Goal: Task Accomplishment & Management: Manage account settings

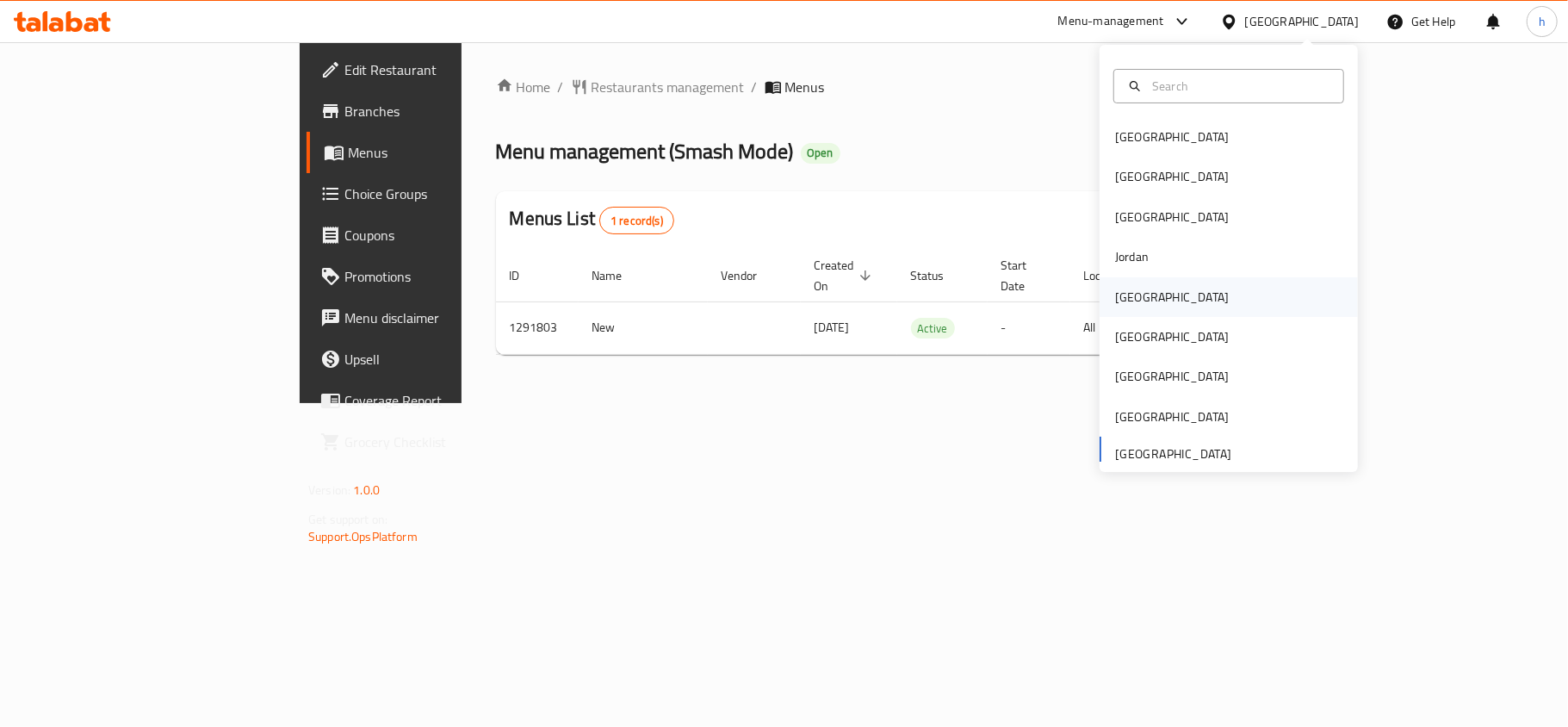
click at [1127, 307] on div "[GEOGRAPHIC_DATA]" at bounding box center [1171, 297] width 114 height 19
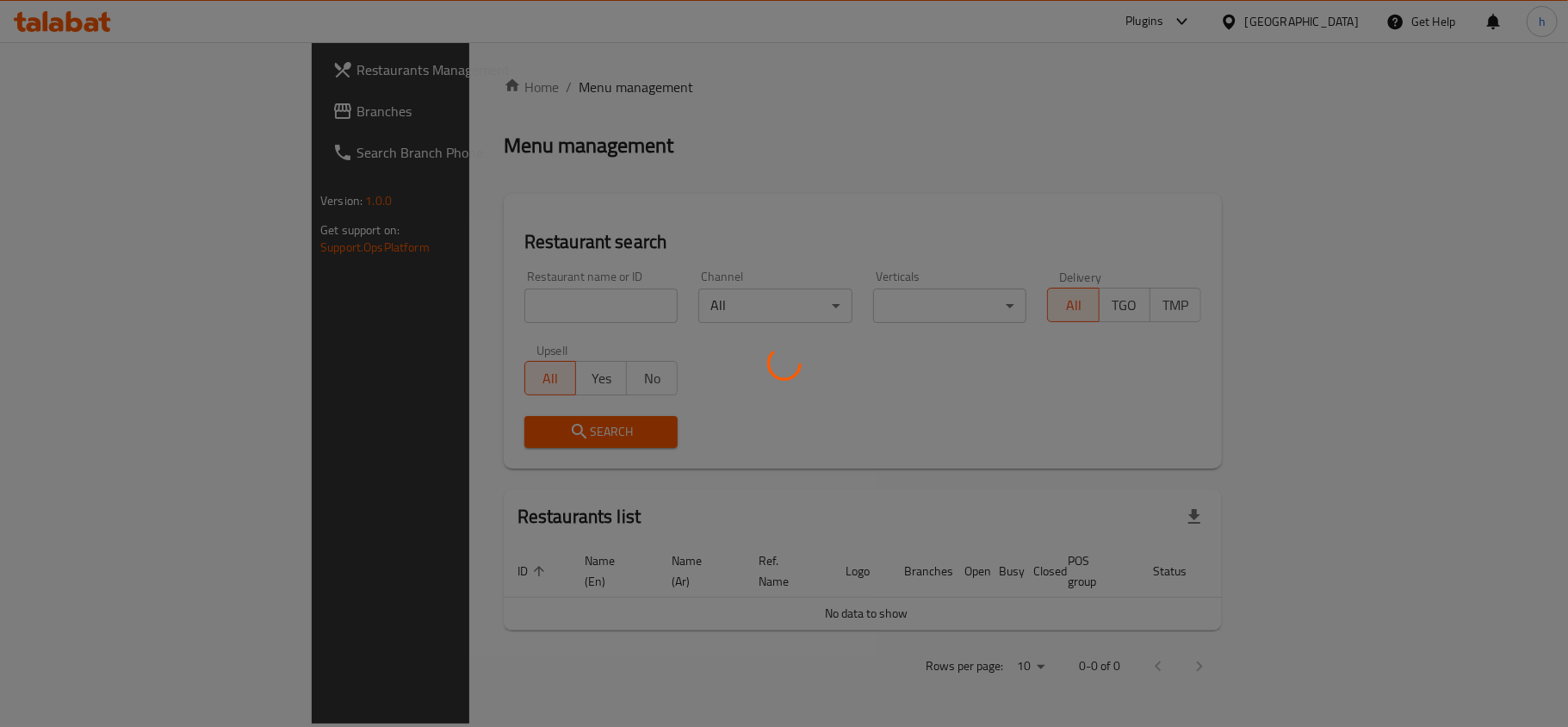
click at [67, 111] on div at bounding box center [784, 364] width 1568 height 727
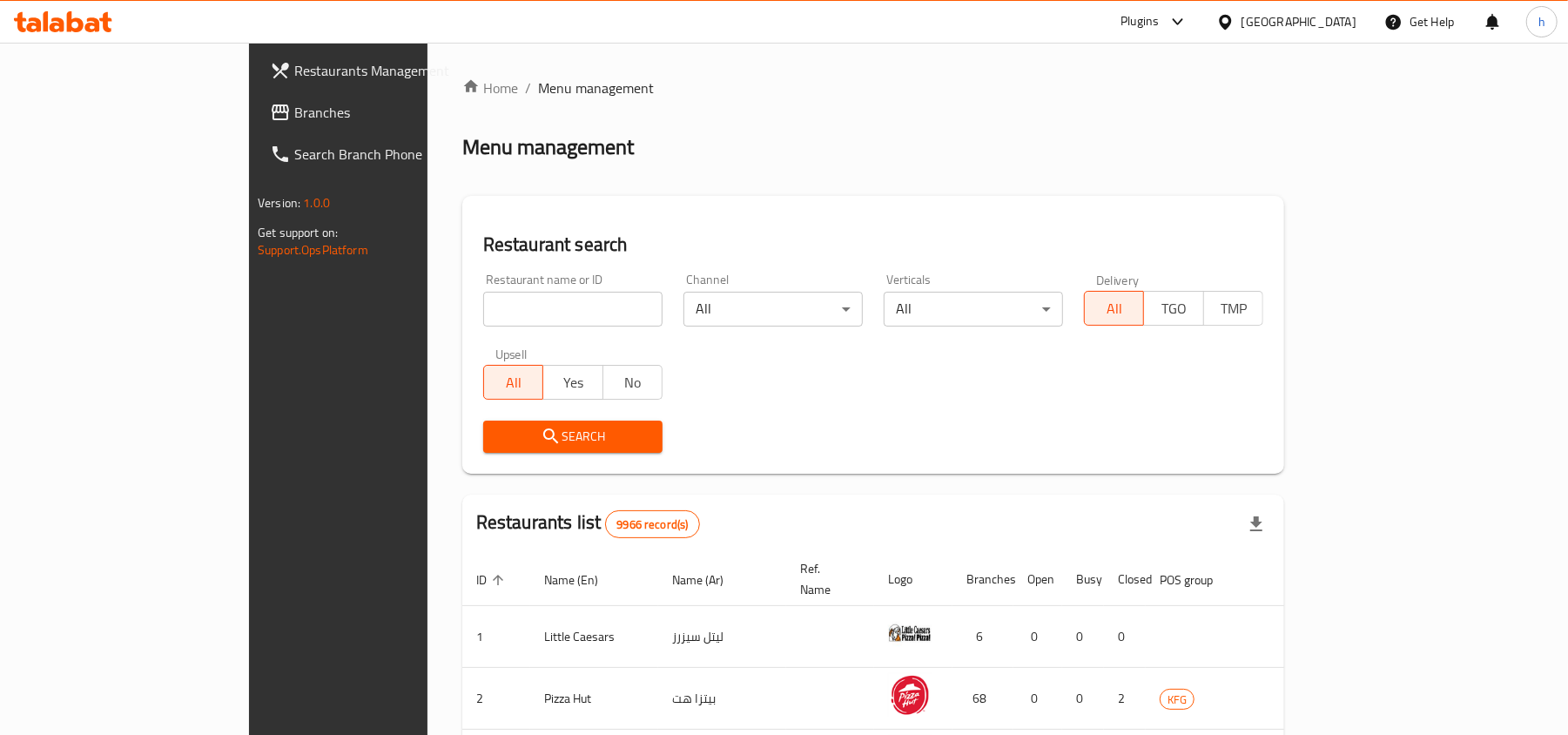
click at [294, 112] on span "Branches" at bounding box center [396, 112] width 202 height 21
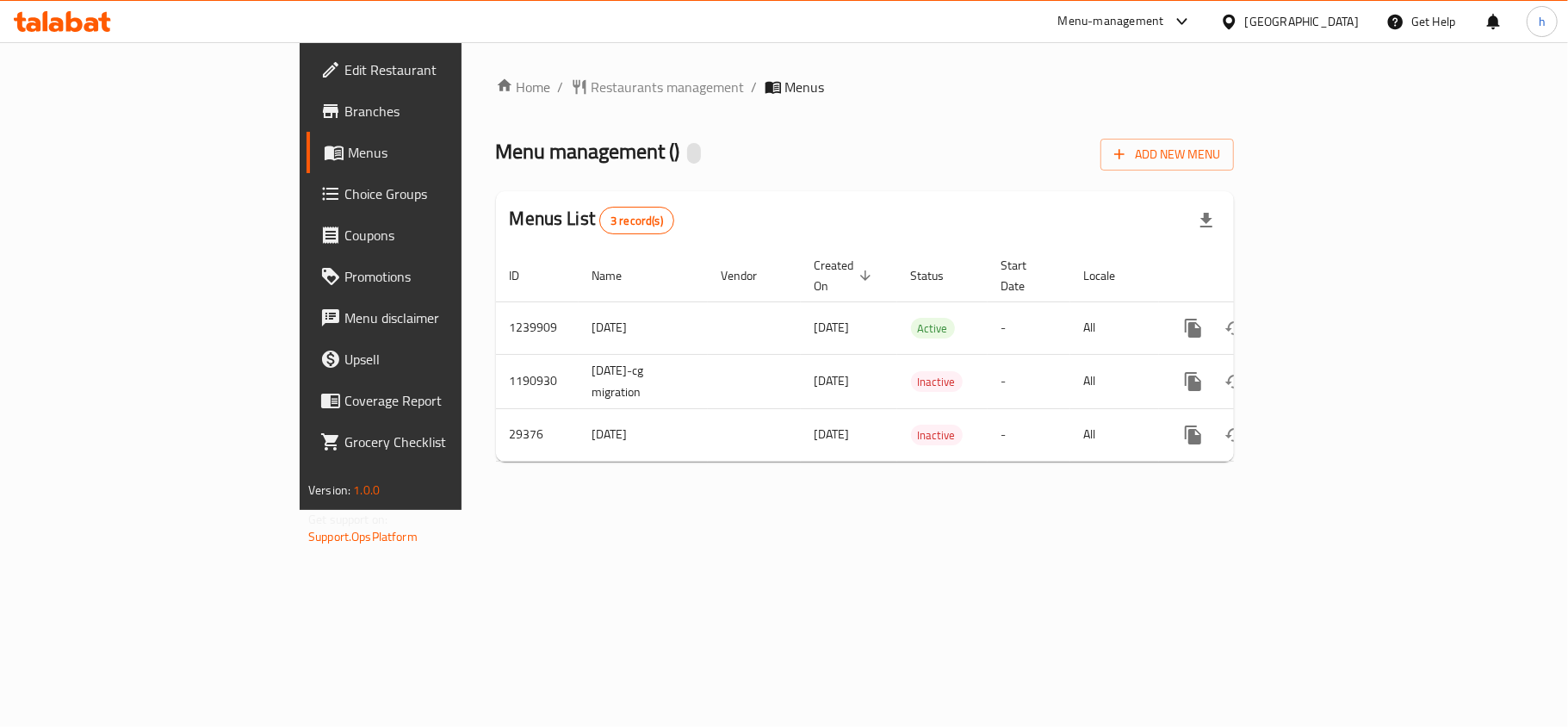
click at [568, 510] on div "Home / Restaurants management / Menus Menu management ( ) Add New Menu Menus Li…" at bounding box center [865, 276] width 807 height 467
click at [734, 155] on div "Menu management ( ) Add New Menu" at bounding box center [865, 151] width 738 height 39
click at [1340, 19] on div "[GEOGRAPHIC_DATA]" at bounding box center [1301, 21] width 114 height 19
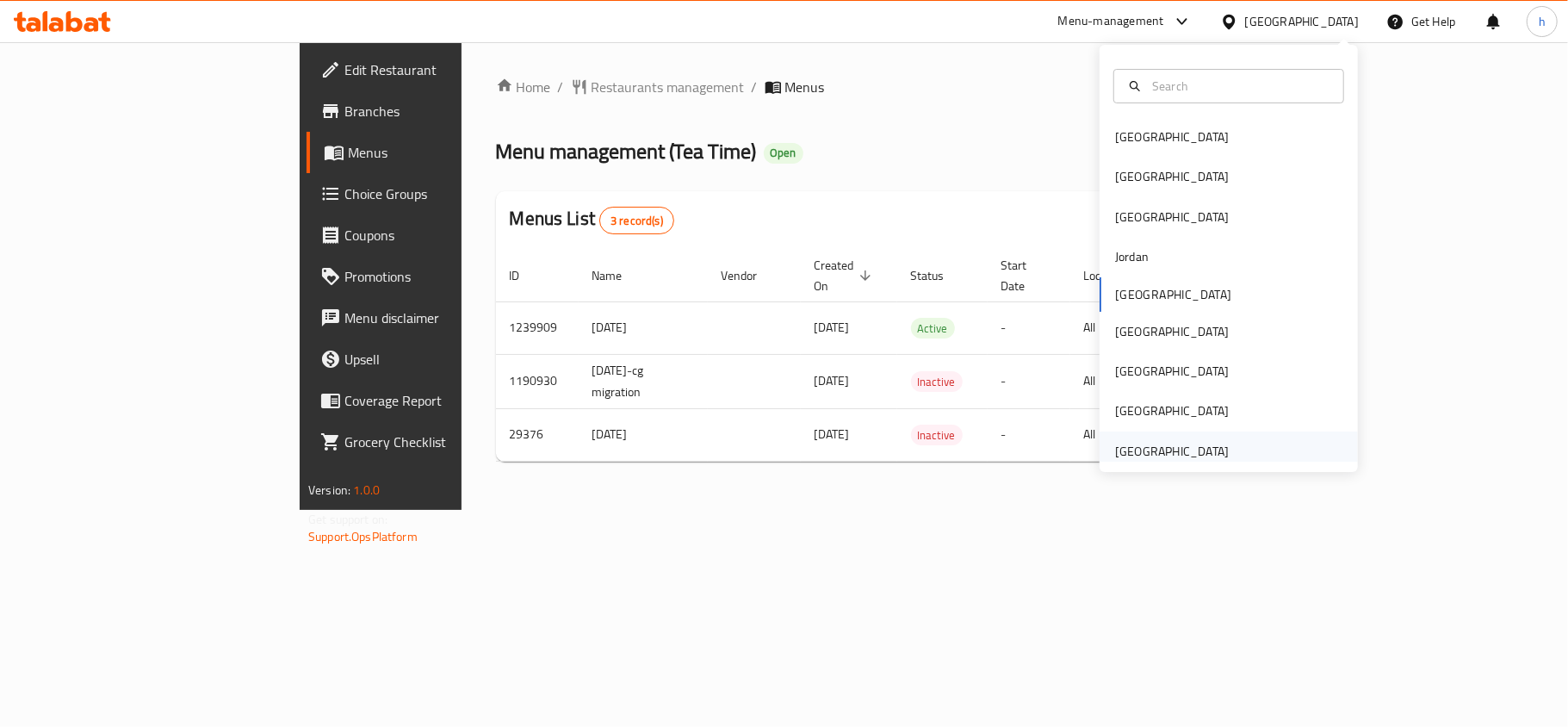
click at [1171, 456] on div "[GEOGRAPHIC_DATA]" at bounding box center [1171, 452] width 114 height 19
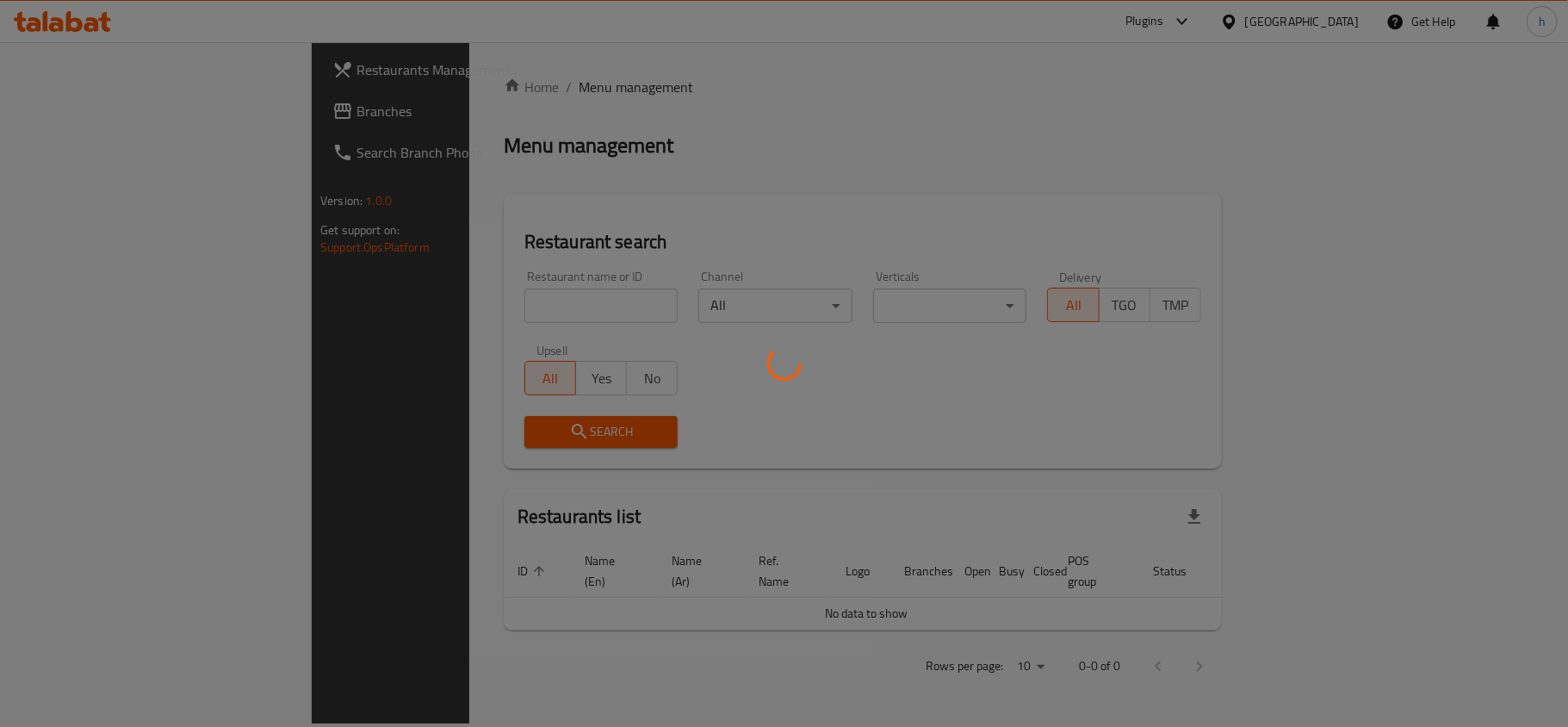
click at [55, 104] on div at bounding box center [784, 364] width 1568 height 727
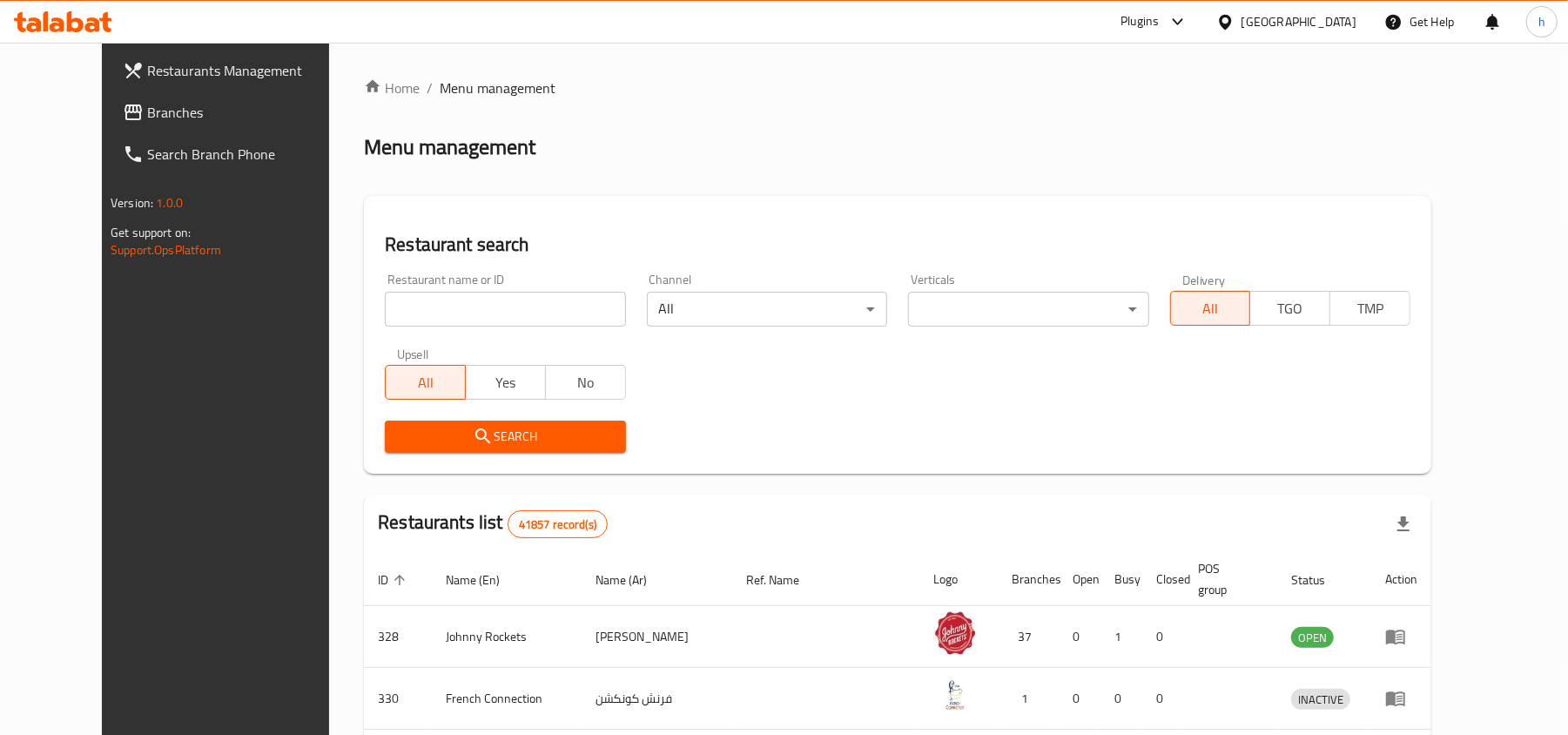
click at [102, 110] on div "Restaurants Management Branches Search Branch Phone Version: 1.0.0 Get support …" at bounding box center [784, 646] width 1365 height 1207
click at [147, 110] on span "Branches" at bounding box center [248, 112] width 202 height 21
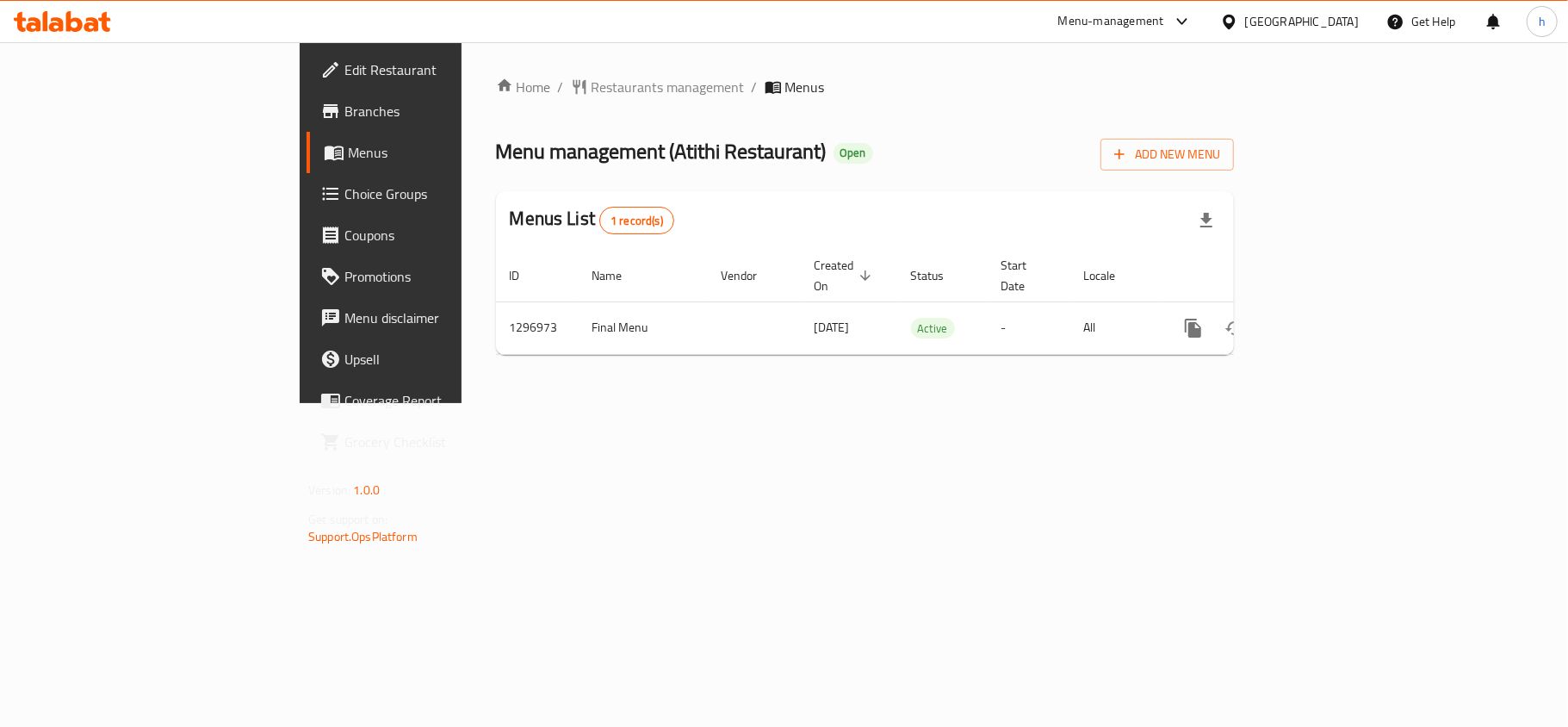
click at [345, 73] on span "Edit Restaurant" at bounding box center [446, 70] width 203 height 20
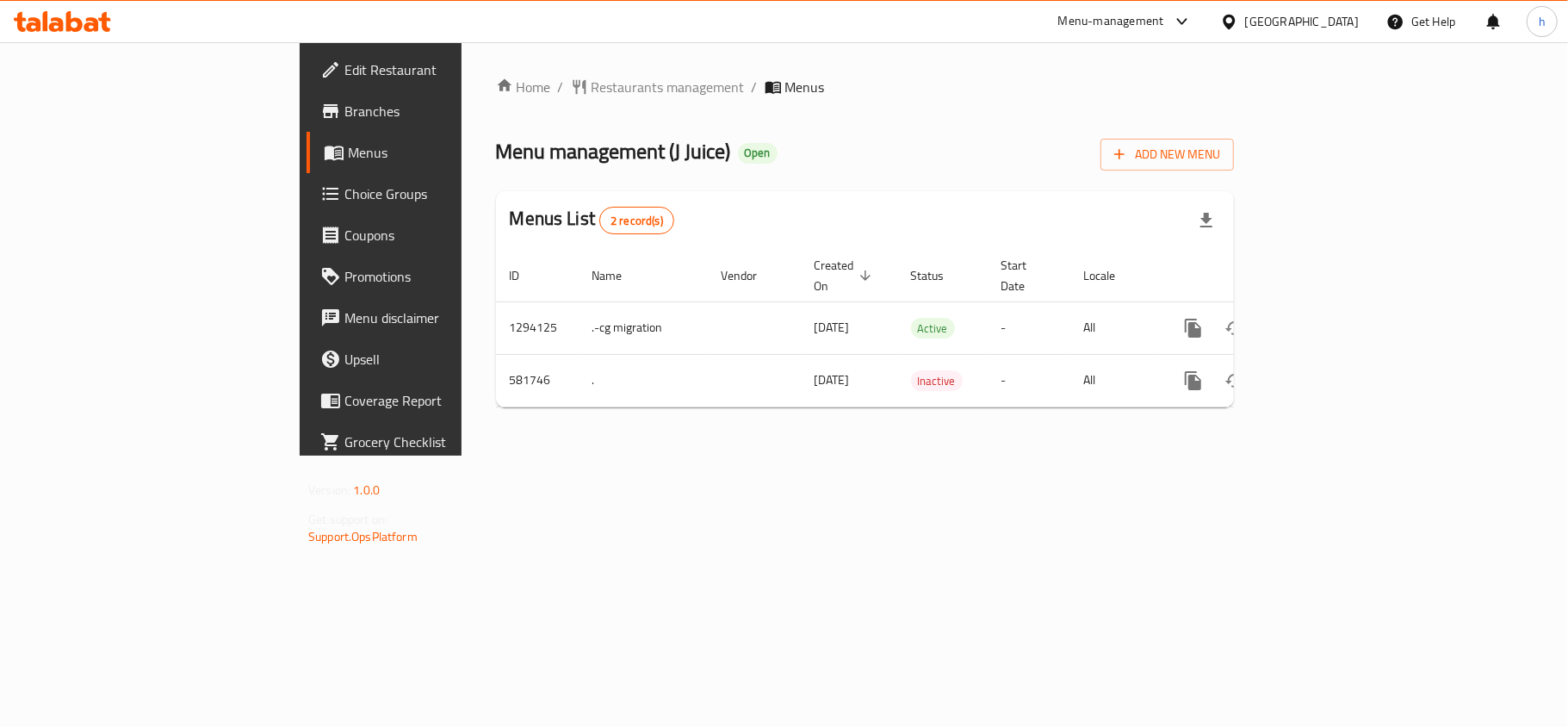
click at [927, 142] on div "Menu management ( J Juice ) Open Add New Menu" at bounding box center [865, 151] width 738 height 39
click at [1329, 8] on div "[GEOGRAPHIC_DATA]" at bounding box center [1289, 21] width 166 height 42
click at [1245, 19] on div at bounding box center [1232, 21] width 25 height 19
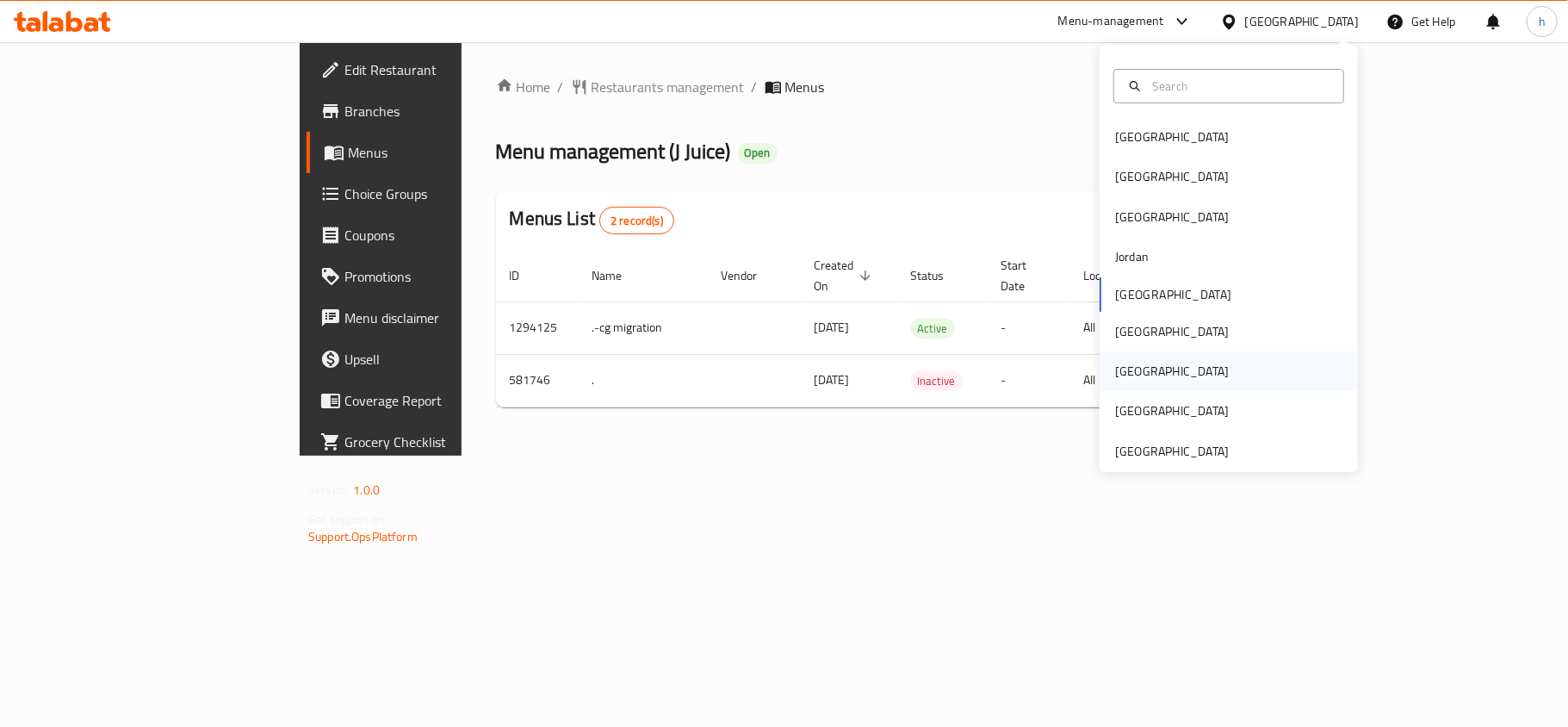
click at [1130, 369] on div "[GEOGRAPHIC_DATA]" at bounding box center [1171, 371] width 141 height 40
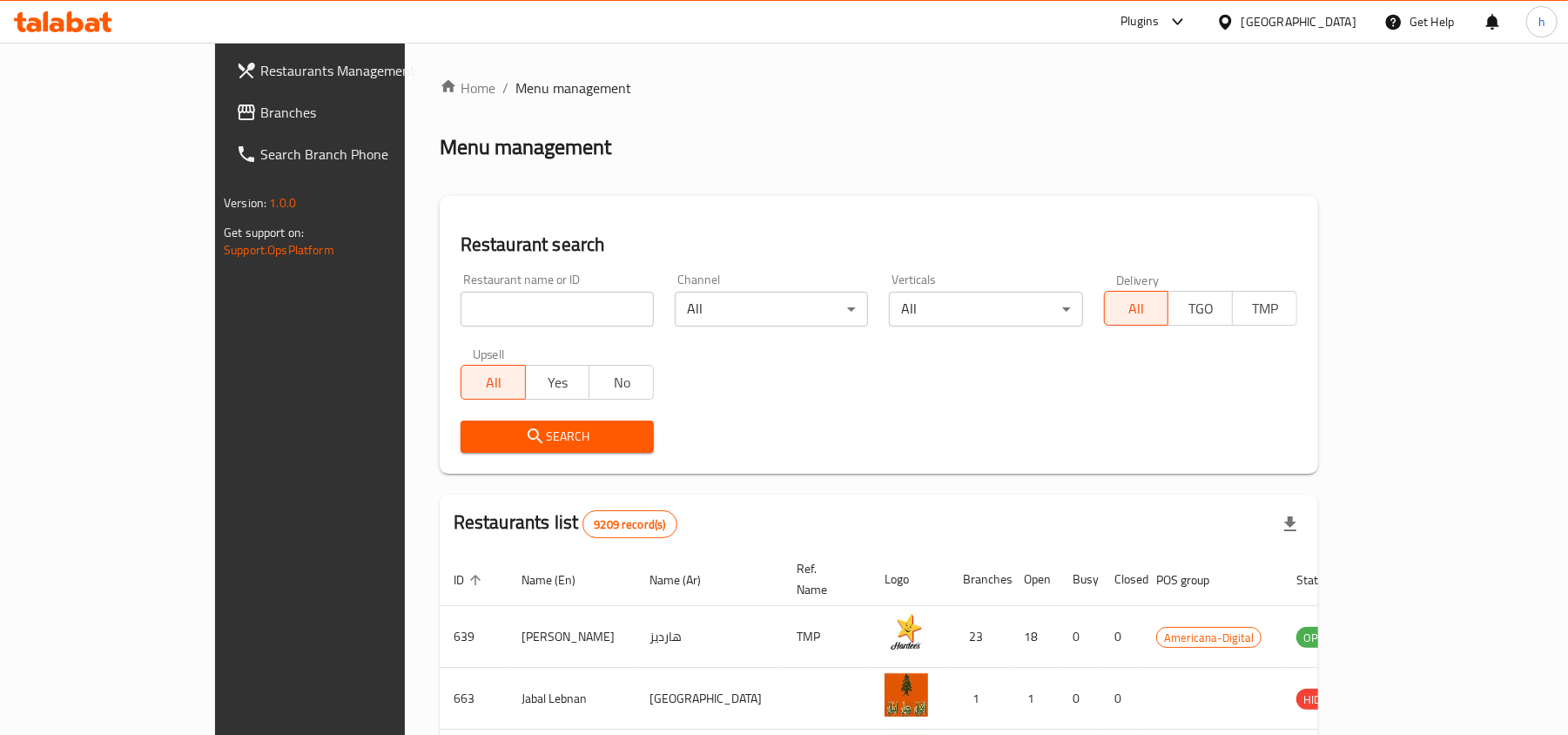
click at [261, 109] on span "Branches" at bounding box center [362, 112] width 202 height 21
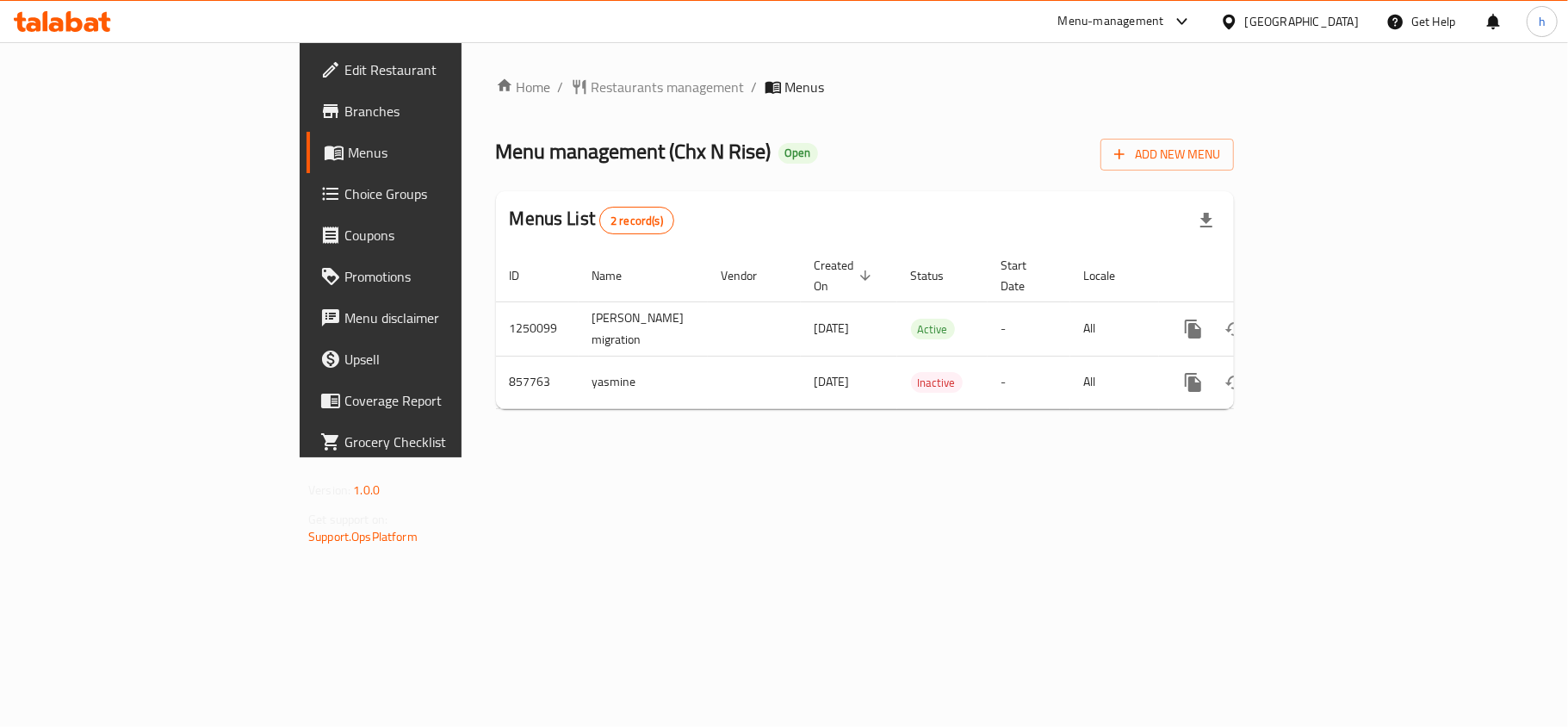
click at [810, 457] on div "Home / Restaurants management / Menus Menu management ( Chx N Rise ) Open Add N…" at bounding box center [865, 250] width 807 height 415
click at [1334, 21] on div "[GEOGRAPHIC_DATA]" at bounding box center [1301, 21] width 114 height 19
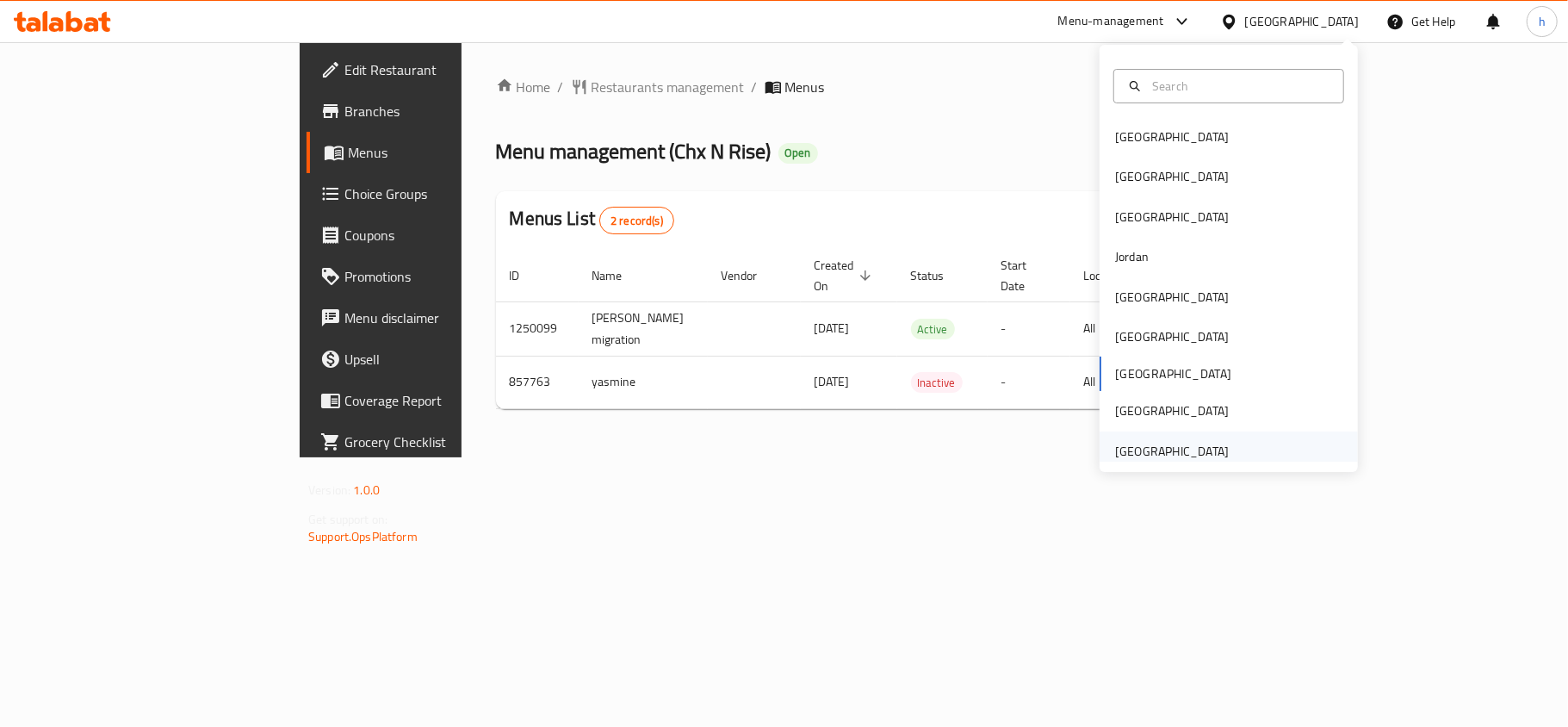
click at [1260, 452] on div "[GEOGRAPHIC_DATA]" at bounding box center [1228, 451] width 259 height 40
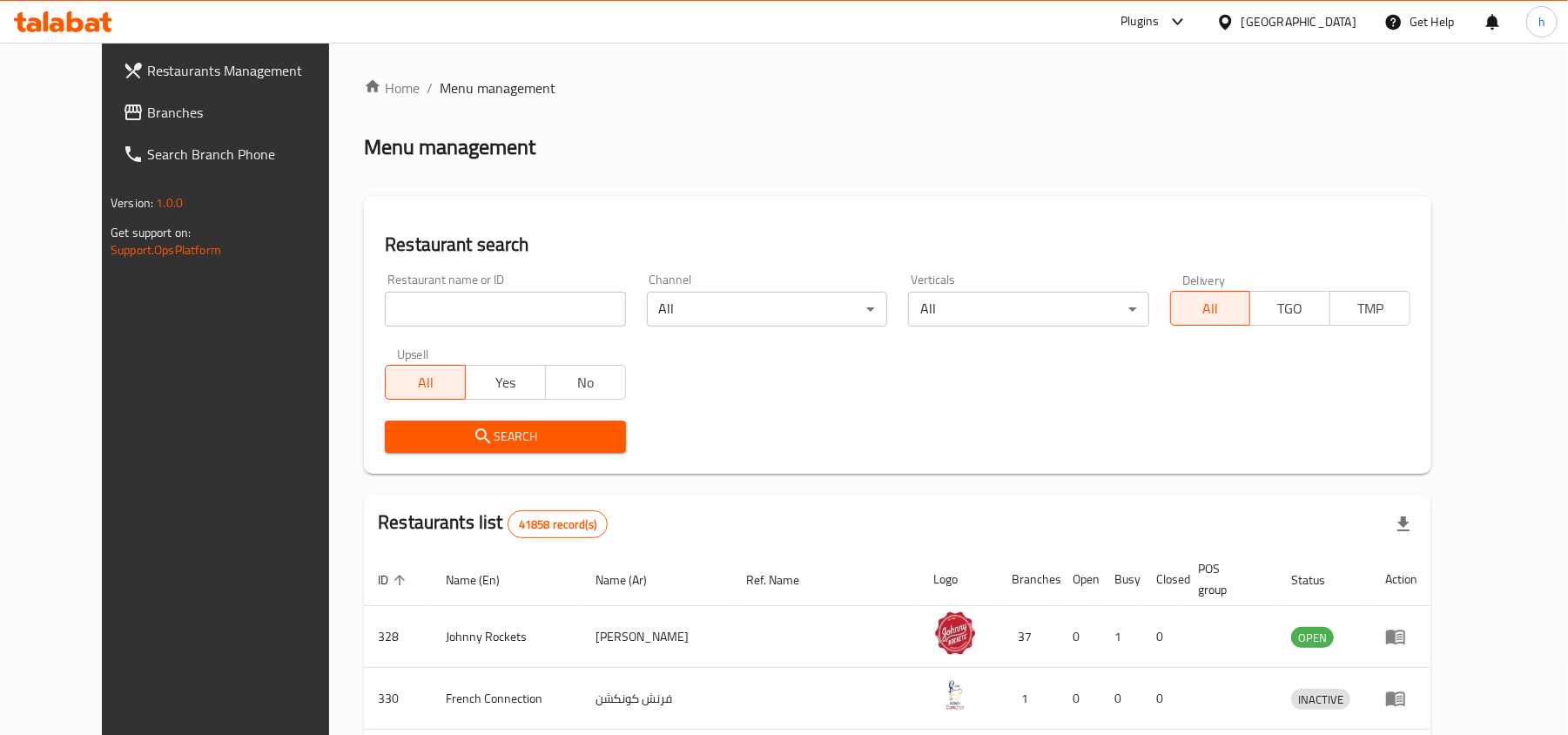
click at [147, 113] on span "Branches" at bounding box center [248, 112] width 202 height 21
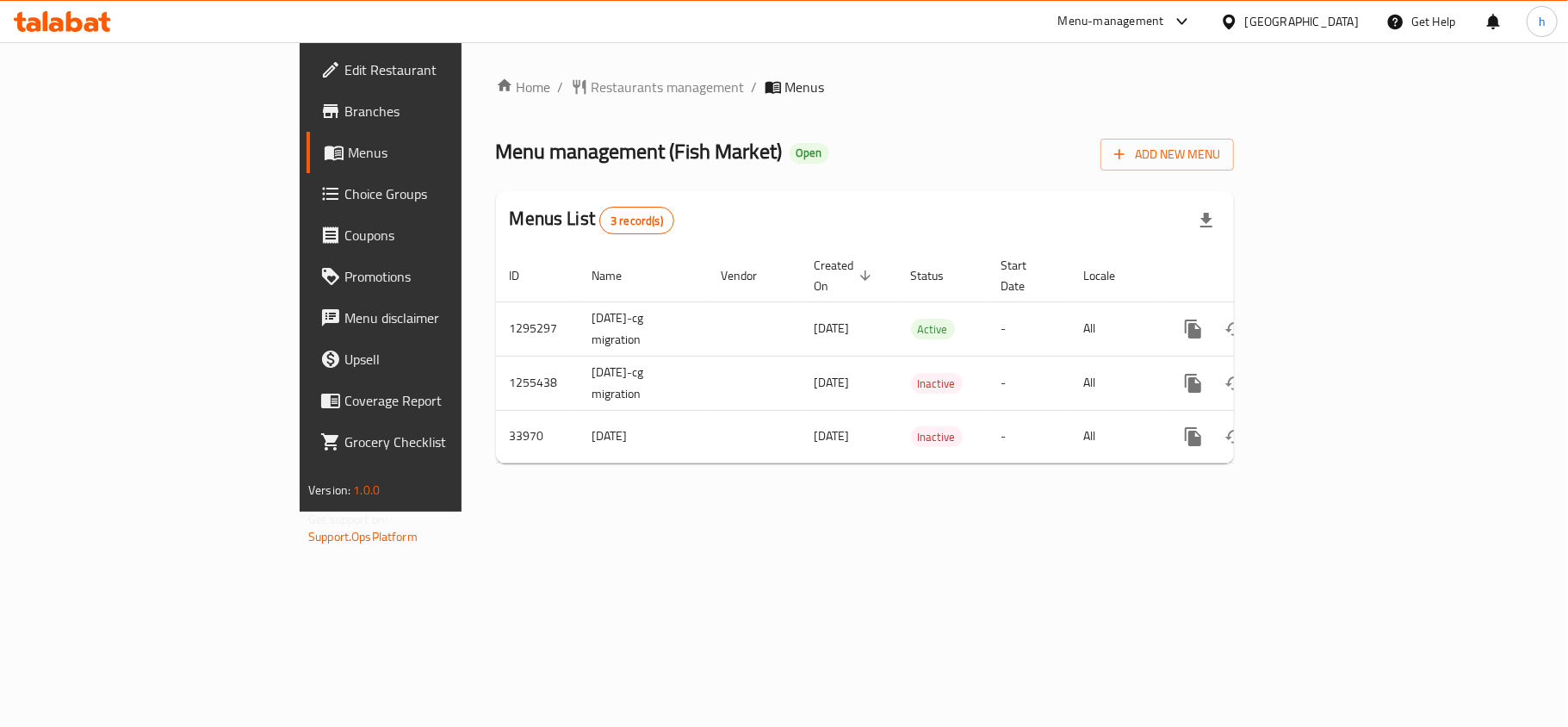
click at [1309, 22] on div "[GEOGRAPHIC_DATA]" at bounding box center [1301, 21] width 114 height 19
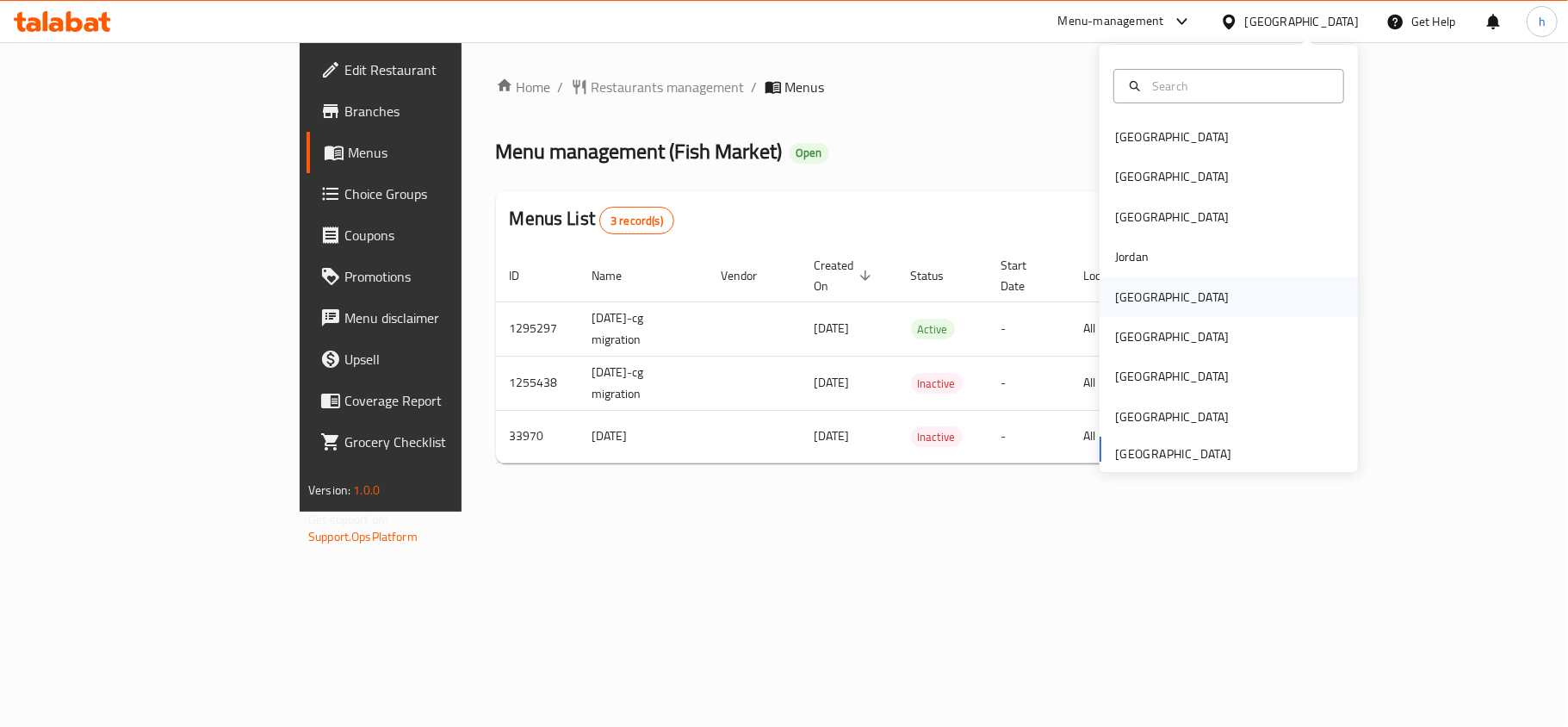
click at [1137, 294] on div "[GEOGRAPHIC_DATA]" at bounding box center [1171, 297] width 141 height 40
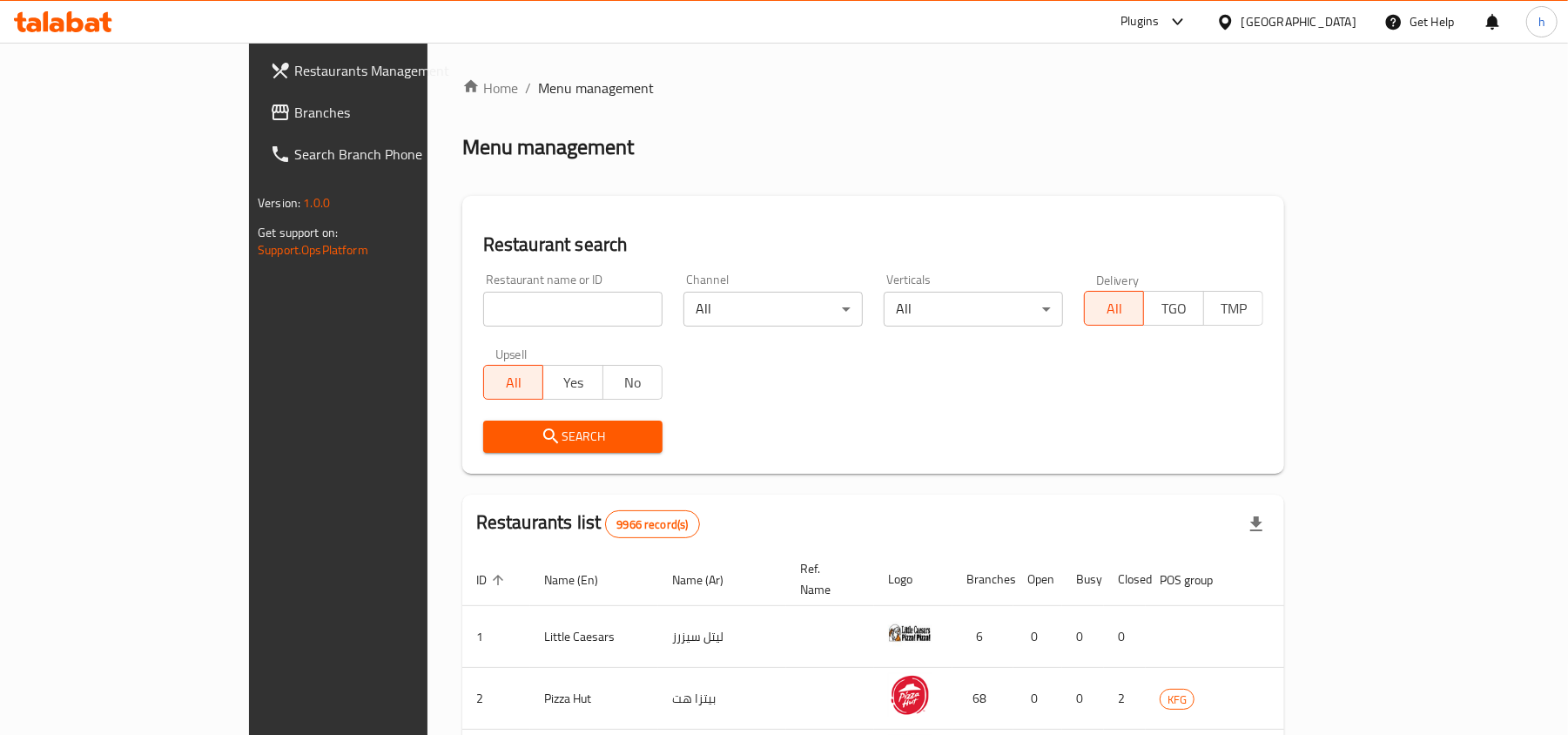
click at [294, 112] on span "Branches" at bounding box center [396, 112] width 202 height 21
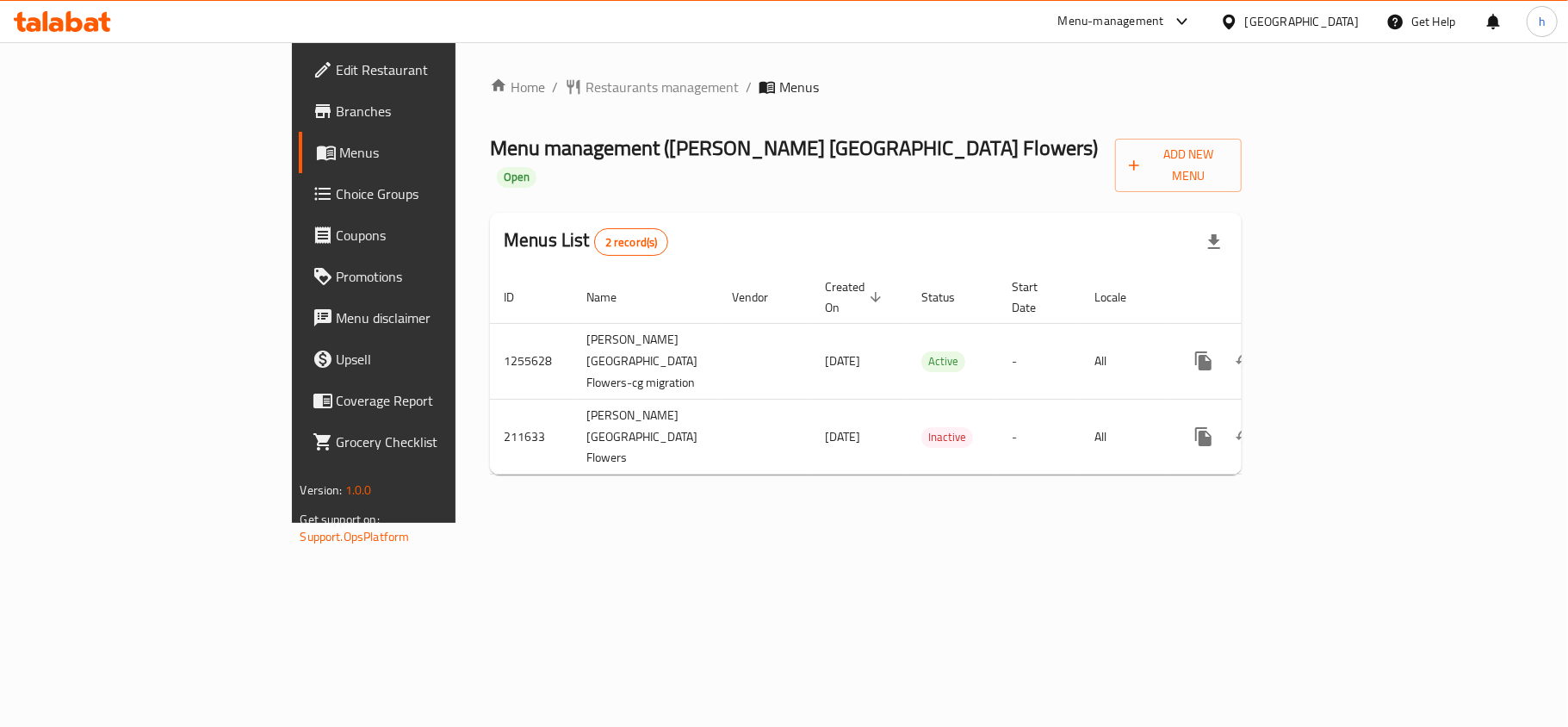
click at [928, 146] on div "Menu management ( [PERSON_NAME] Kuwait Flowers ) Open Add New Menu" at bounding box center [866, 161] width 752 height 60
